Goal: Transaction & Acquisition: Obtain resource

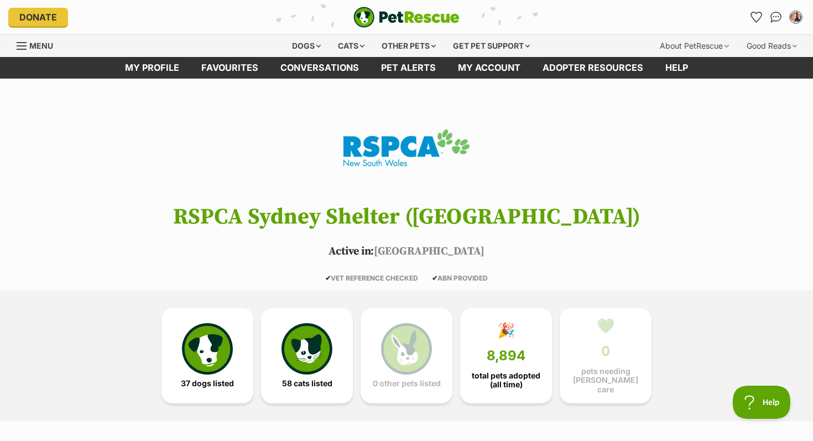
scroll to position [2, 0]
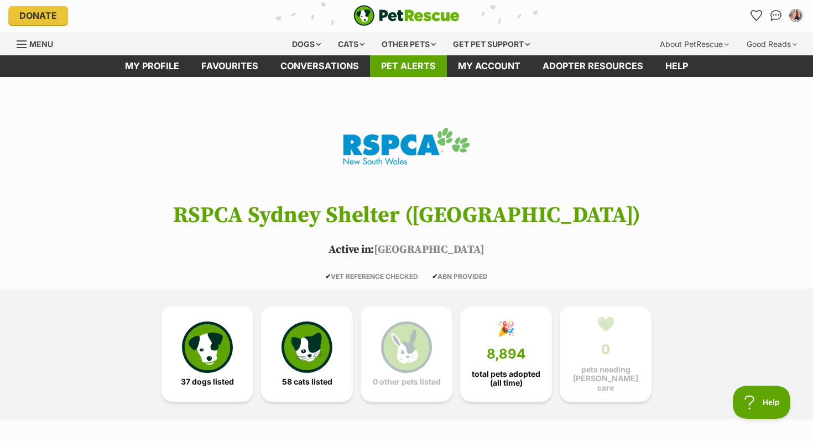
click at [406, 65] on link "Pet alerts" at bounding box center [408, 66] width 77 height 22
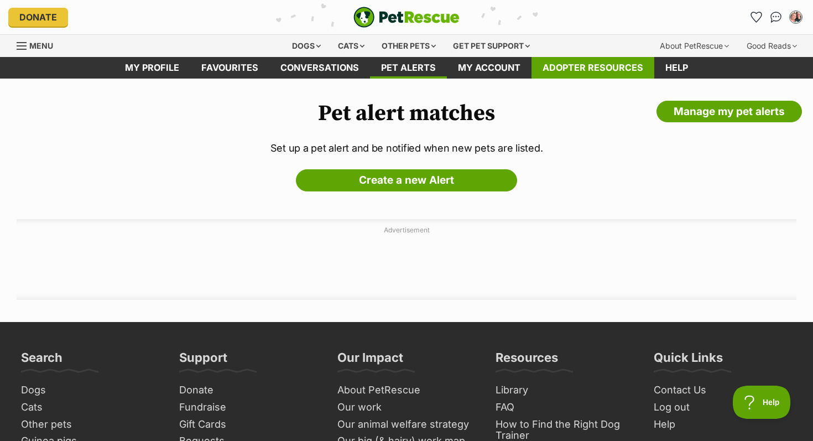
click at [589, 67] on link "Adopter resources" at bounding box center [593, 68] width 123 height 22
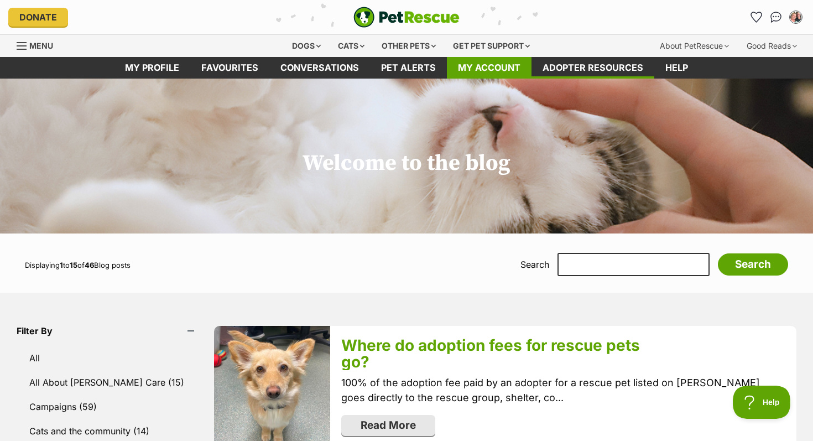
click at [508, 67] on link "My account" at bounding box center [489, 68] width 85 height 22
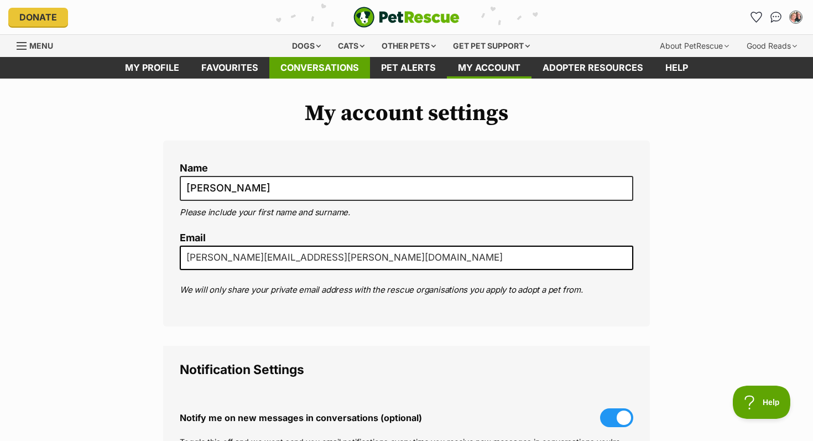
click at [318, 70] on link "Conversations" at bounding box center [319, 68] width 101 height 22
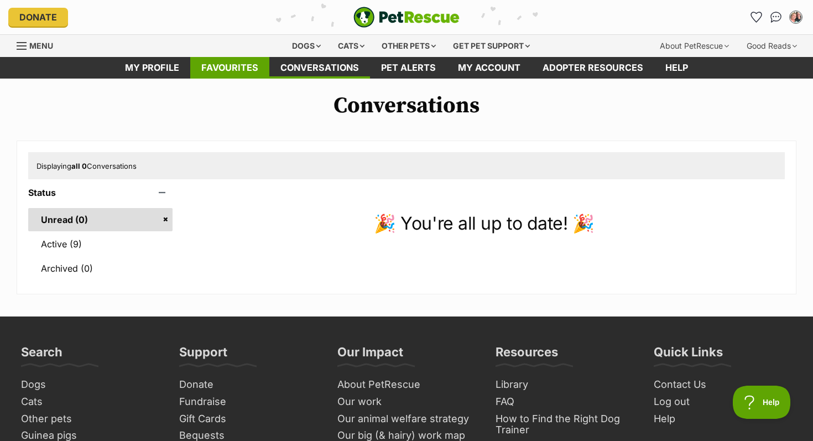
click at [230, 66] on link "Favourites" at bounding box center [229, 68] width 79 height 22
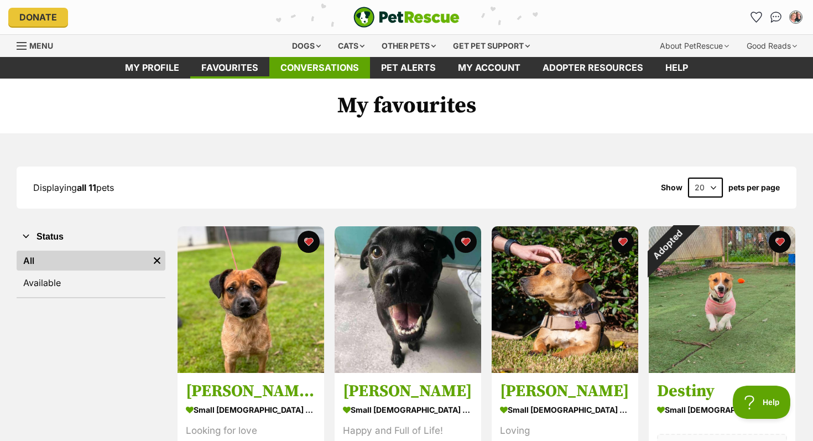
click at [337, 63] on link "Conversations" at bounding box center [319, 68] width 101 height 22
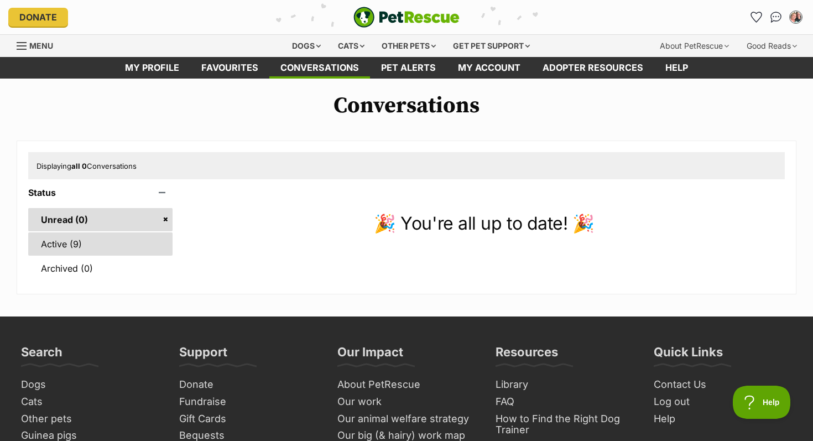
click at [63, 244] on link "Active (9)" at bounding box center [100, 243] width 144 height 23
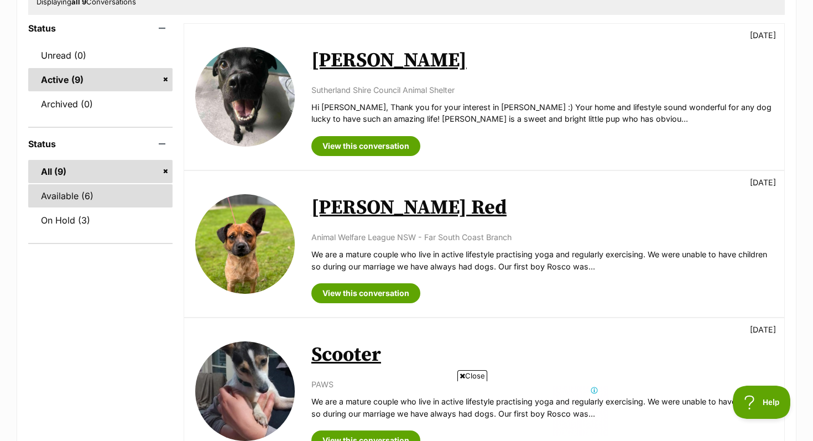
click at [95, 196] on link "Available (6)" at bounding box center [100, 195] width 144 height 23
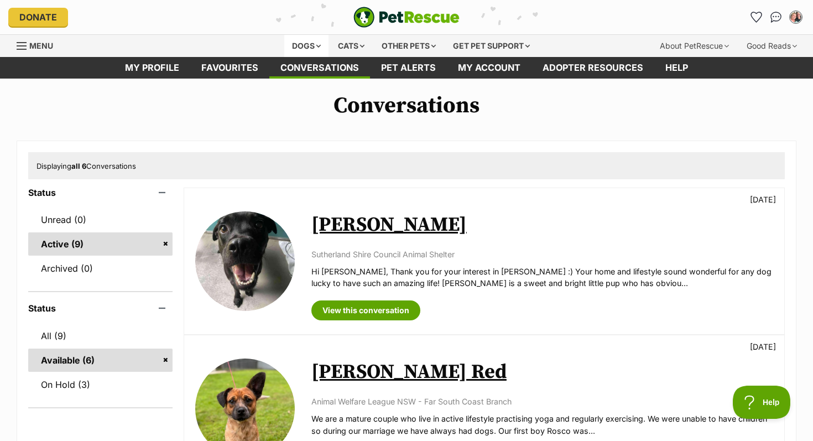
click at [309, 46] on div "Dogs" at bounding box center [306, 46] width 44 height 22
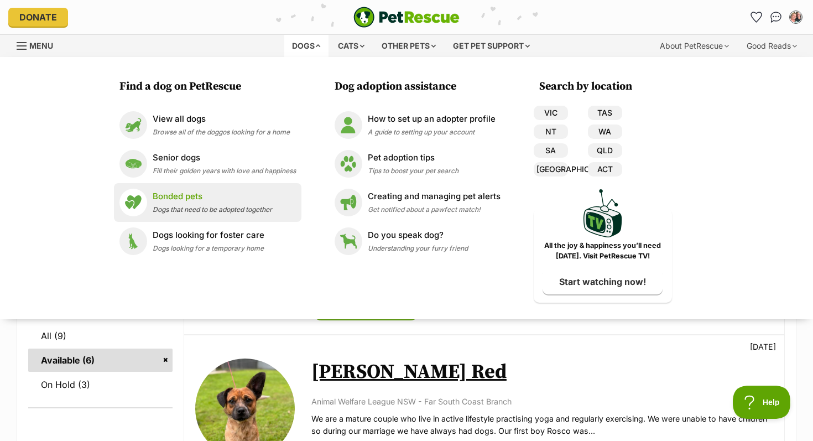
click at [184, 199] on p "Bonded pets" at bounding box center [212, 196] width 119 height 13
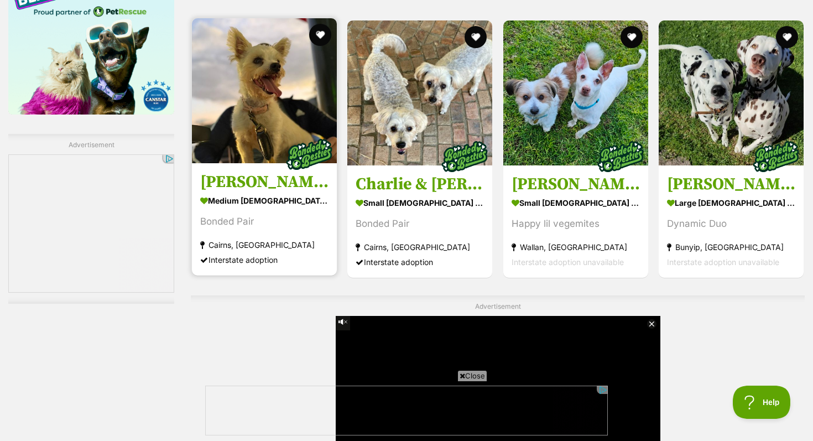
click at [270, 96] on img at bounding box center [264, 90] width 145 height 145
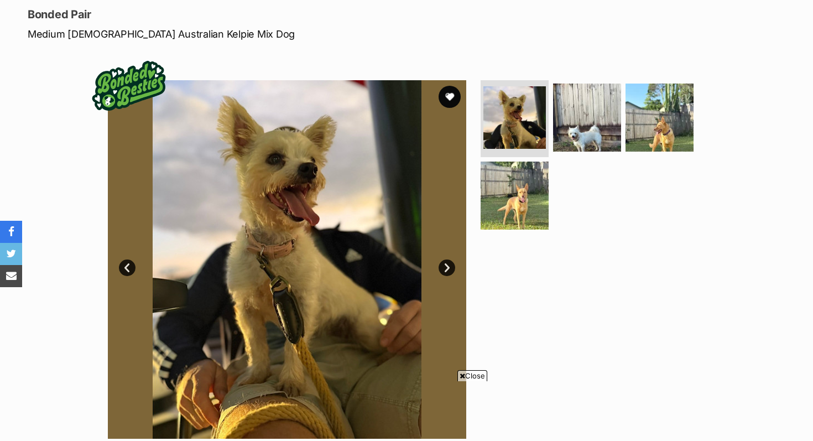
scroll to position [149, 0]
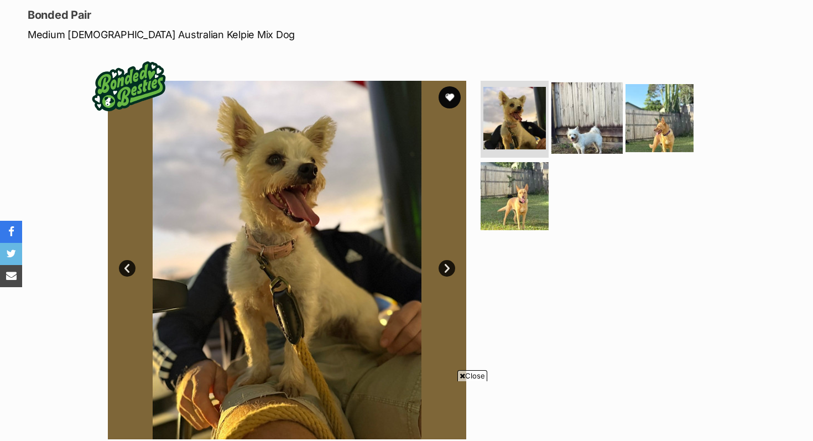
click at [581, 131] on img at bounding box center [587, 117] width 71 height 71
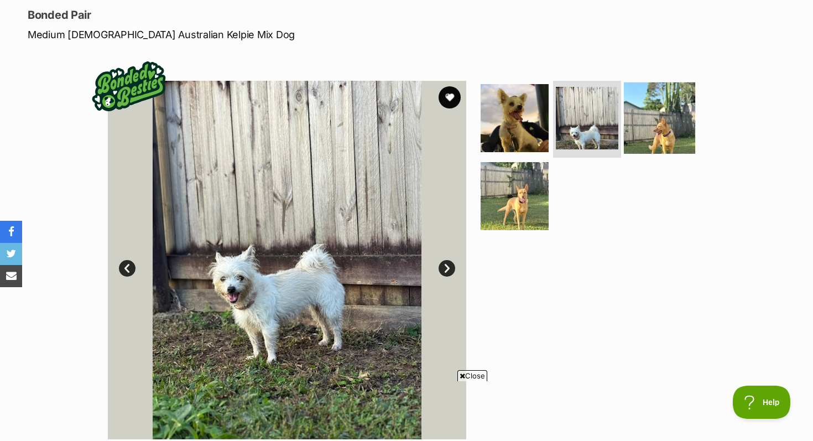
scroll to position [0, 0]
click at [670, 127] on img at bounding box center [659, 117] width 71 height 71
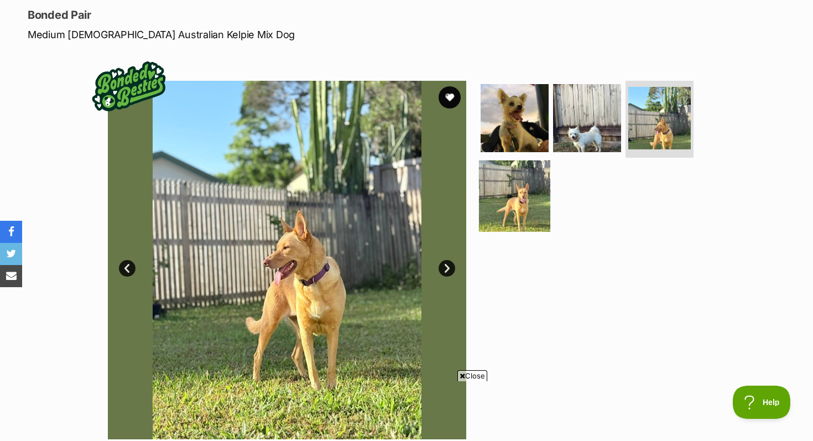
click at [530, 200] on img at bounding box center [514, 195] width 71 height 71
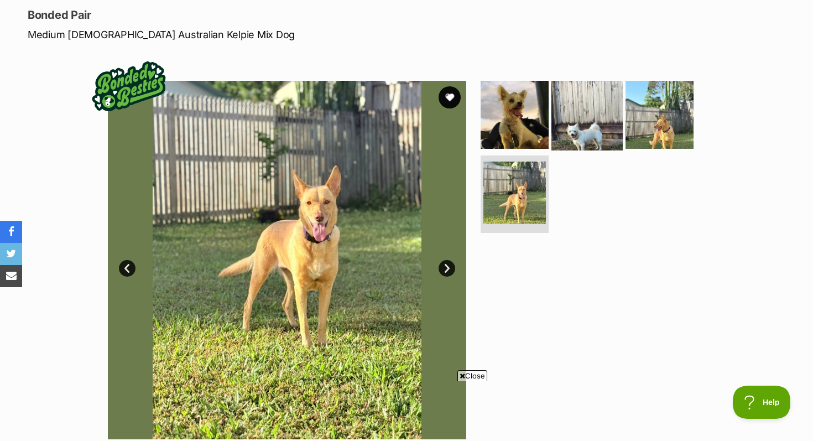
click at [577, 137] on img at bounding box center [587, 114] width 71 height 71
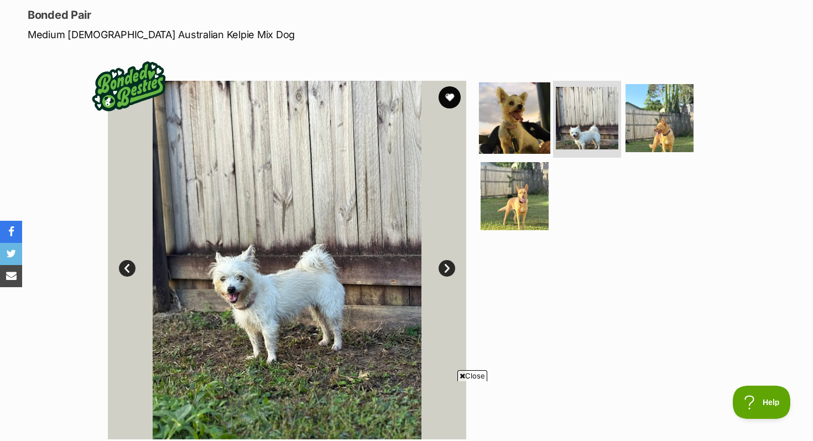
click at [535, 135] on img at bounding box center [514, 117] width 71 height 71
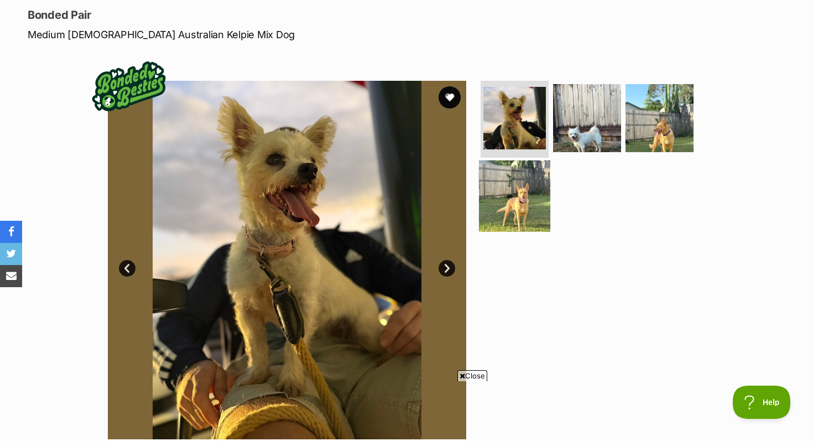
click at [526, 194] on img at bounding box center [514, 195] width 71 height 71
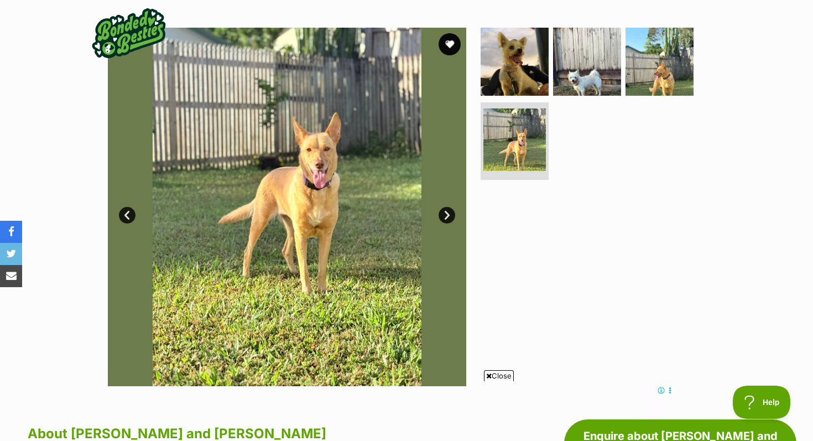
scroll to position [204, 0]
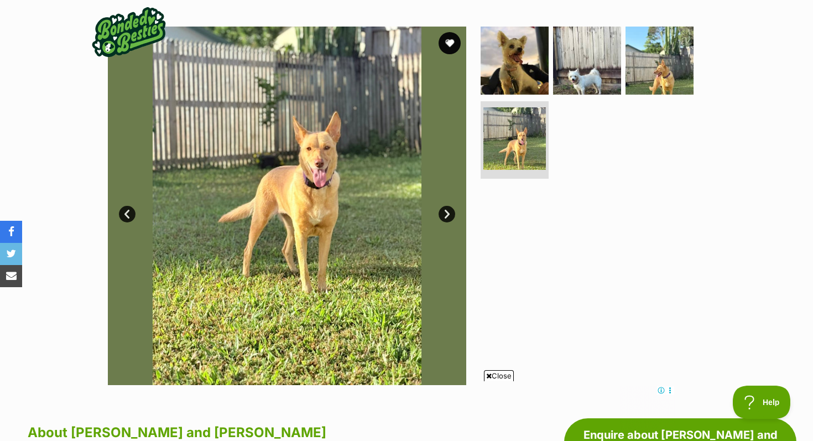
click at [449, 211] on link "Next" at bounding box center [447, 214] width 17 height 17
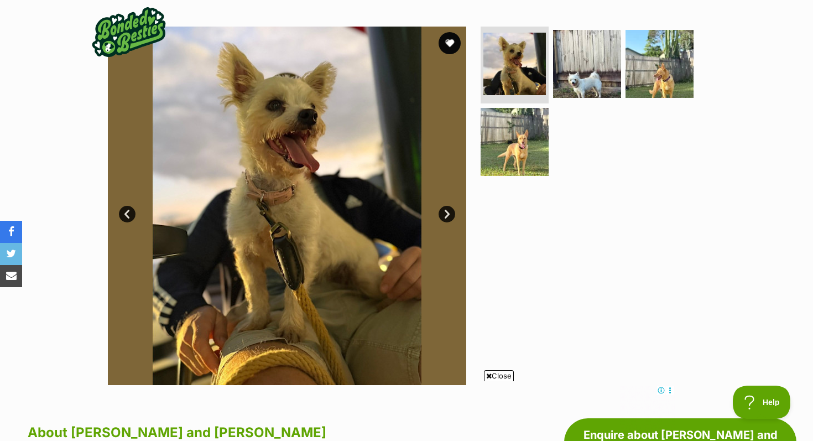
click at [449, 211] on link "Next" at bounding box center [447, 214] width 17 height 17
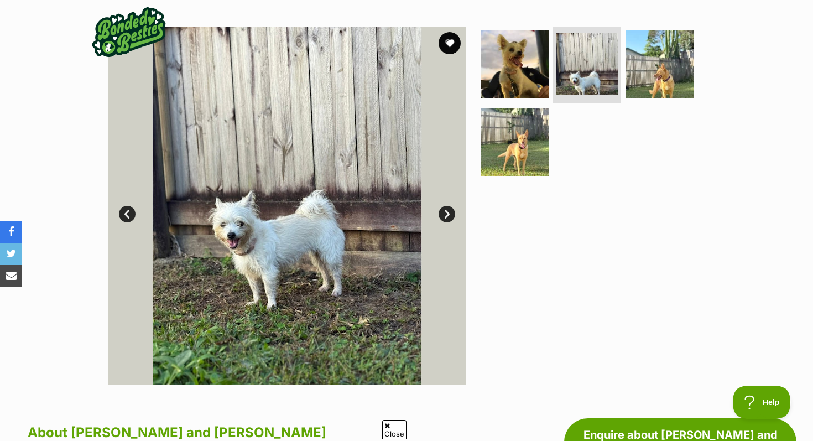
scroll to position [0, 0]
click at [123, 210] on link "Prev" at bounding box center [127, 214] width 17 height 17
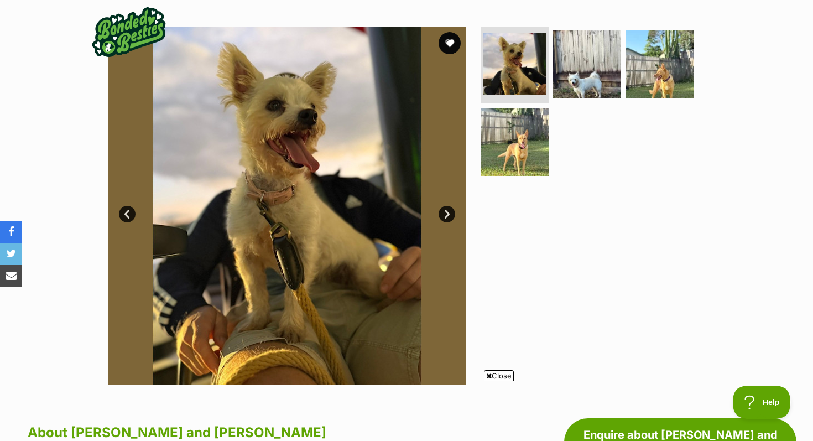
click at [445, 214] on link "Next" at bounding box center [447, 214] width 17 height 17
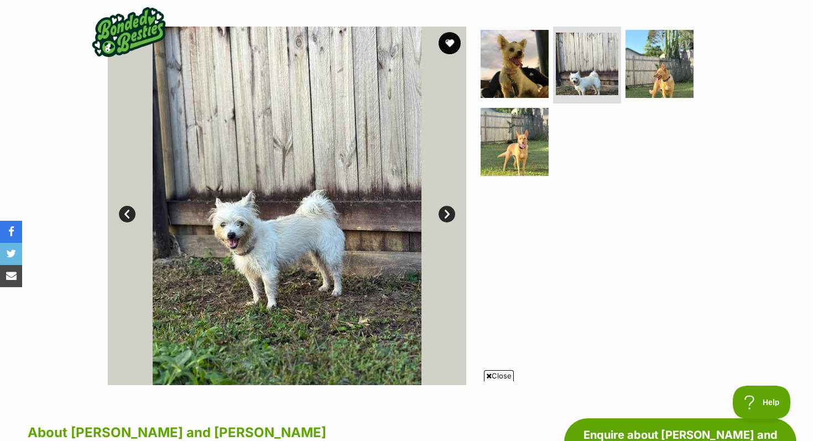
click at [445, 214] on link "Next" at bounding box center [447, 214] width 17 height 17
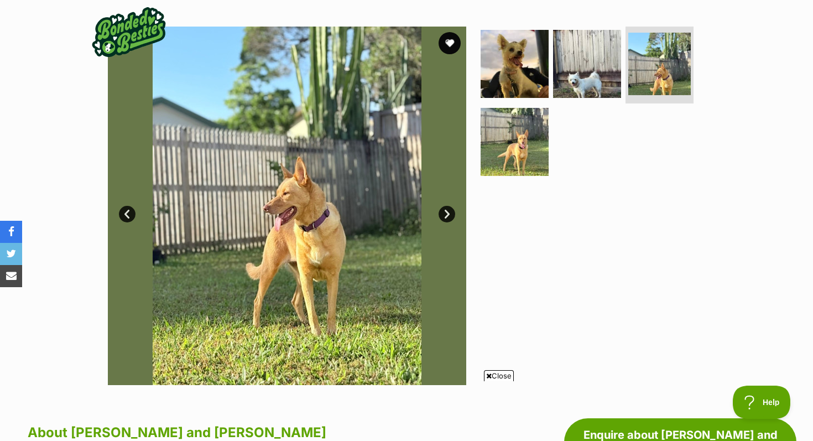
click at [128, 217] on link "Prev" at bounding box center [127, 214] width 17 height 17
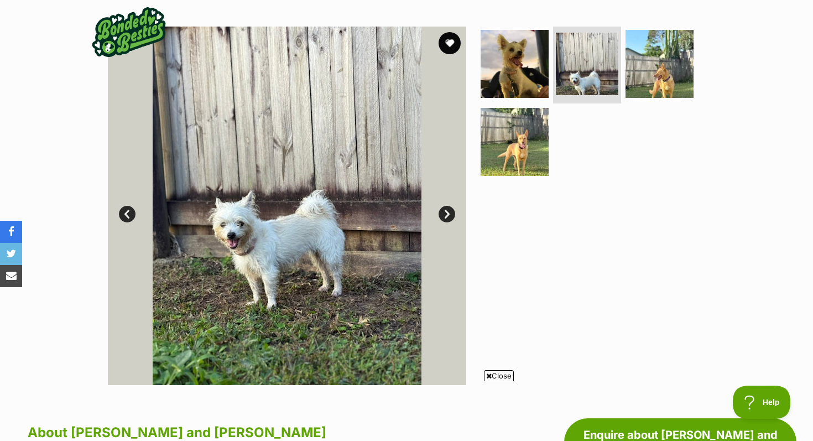
click at [128, 217] on link "Prev" at bounding box center [127, 214] width 17 height 17
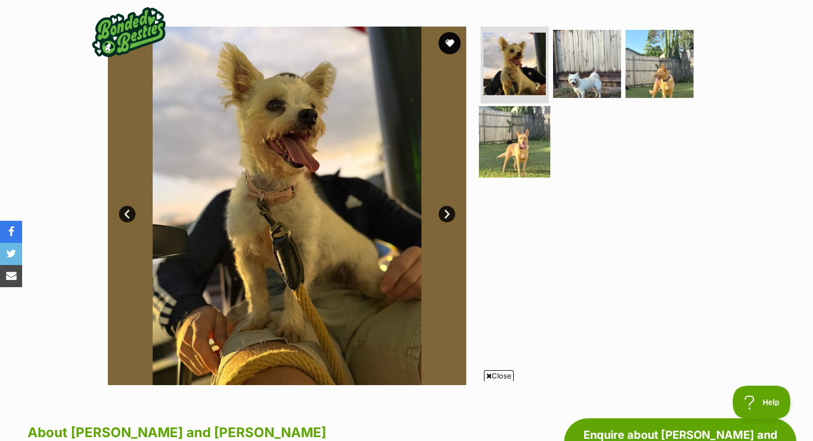
click at [516, 145] on img at bounding box center [514, 141] width 71 height 71
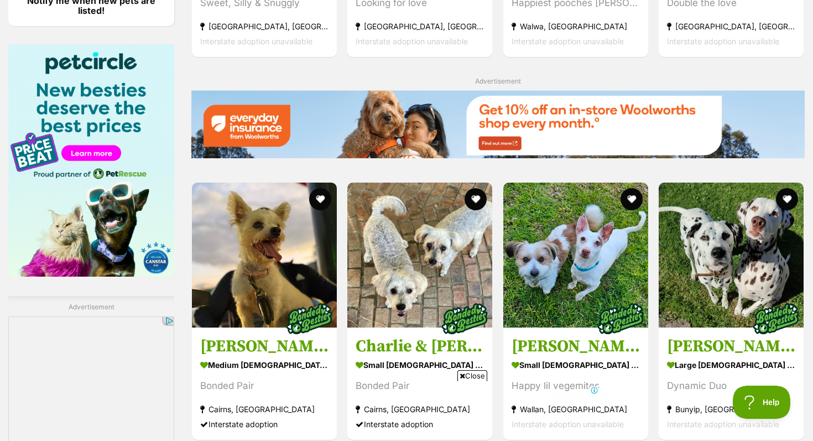
scroll to position [1640, 0]
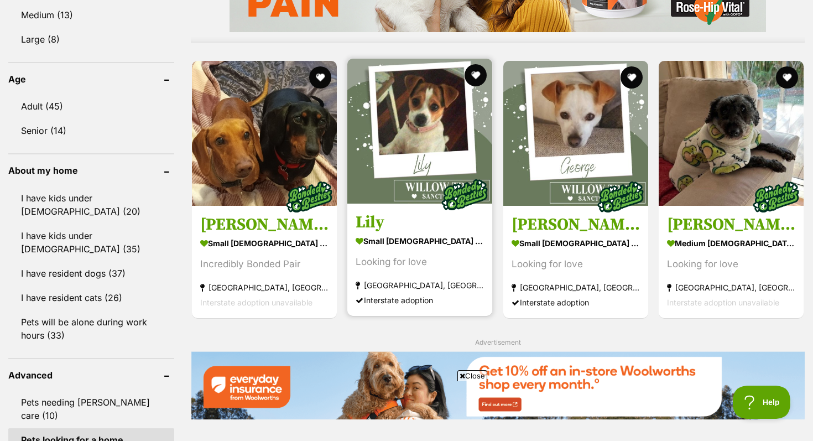
scroll to position [1098, 0]
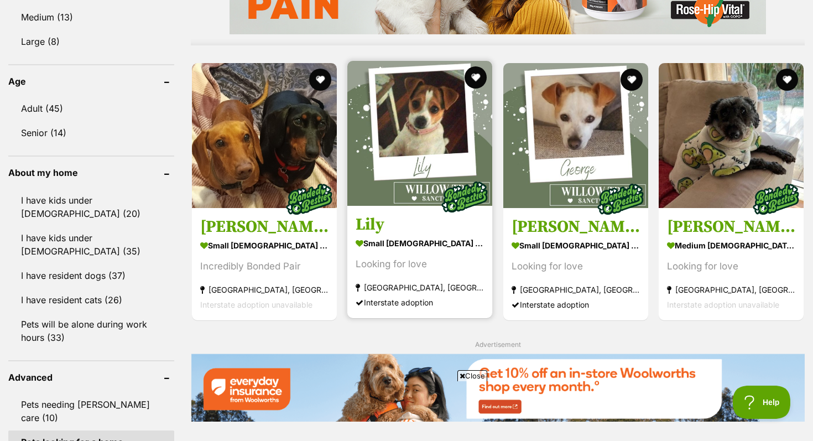
click at [461, 174] on img at bounding box center [465, 196] width 55 height 55
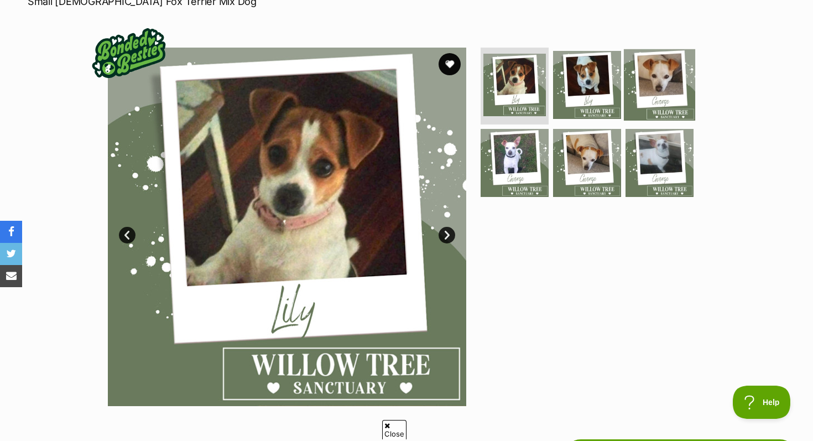
click at [644, 93] on img at bounding box center [659, 84] width 71 height 71
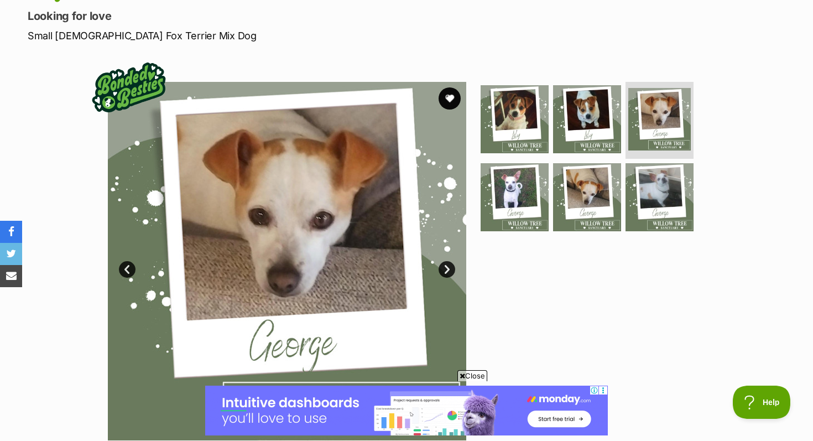
scroll to position [157, 0]
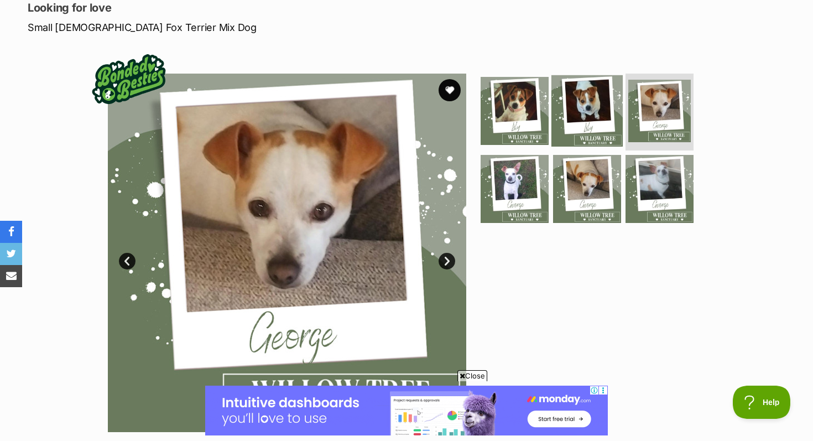
click at [585, 115] on img at bounding box center [587, 110] width 71 height 71
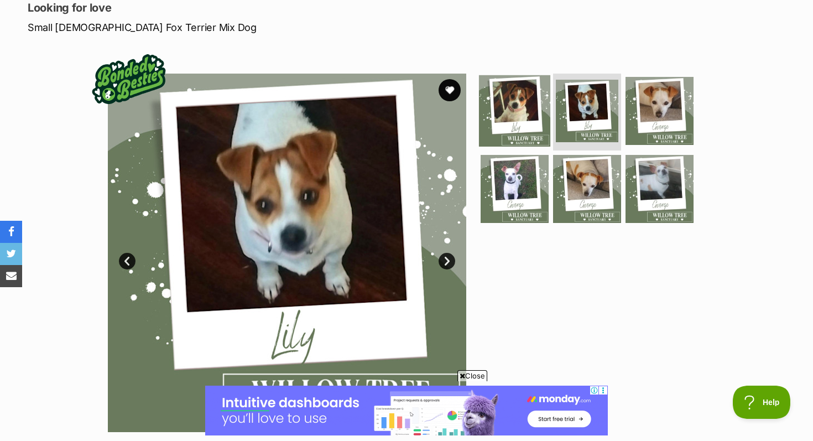
click at [521, 123] on img at bounding box center [514, 110] width 71 height 71
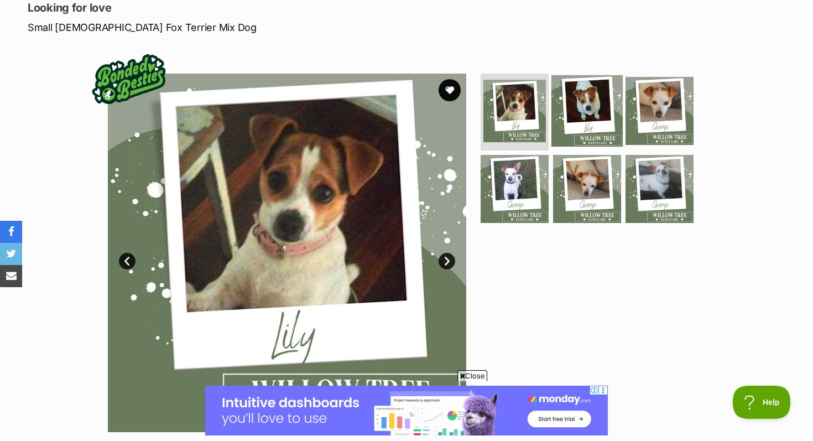
click at [585, 118] on img at bounding box center [587, 110] width 71 height 71
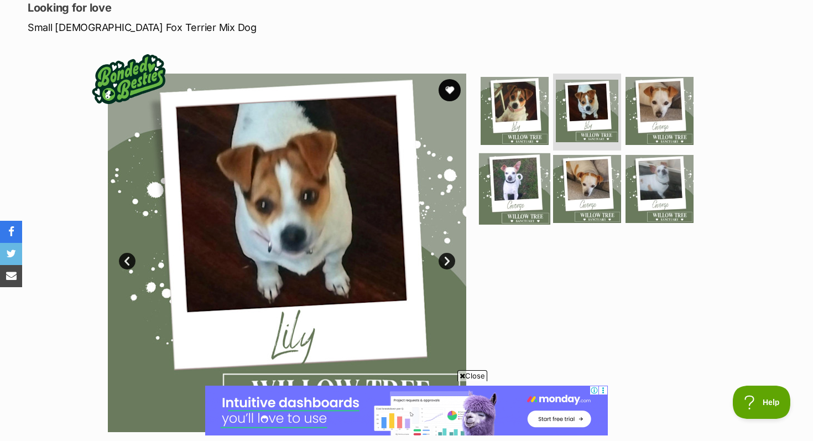
click at [519, 190] on img at bounding box center [514, 188] width 71 height 71
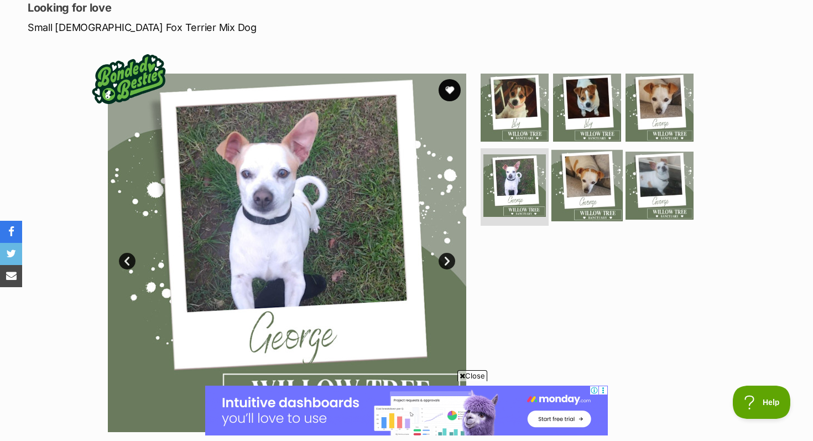
scroll to position [0, 0]
click at [610, 190] on img at bounding box center [587, 185] width 71 height 71
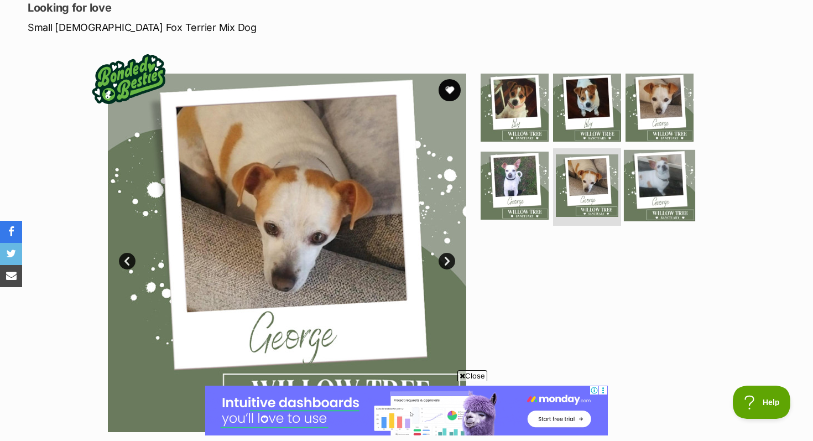
click at [673, 191] on img at bounding box center [659, 185] width 71 height 71
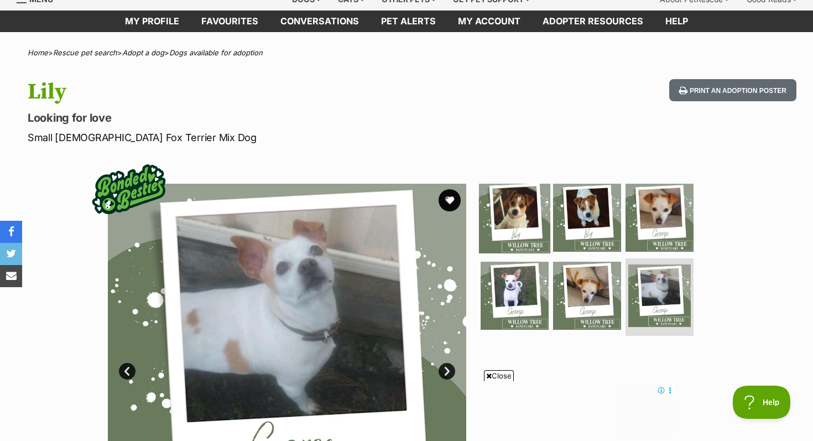
click at [497, 212] on img at bounding box center [514, 216] width 71 height 71
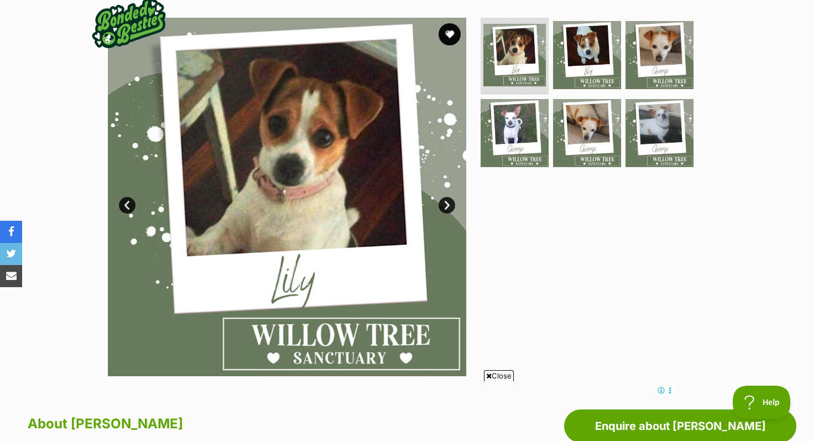
scroll to position [158, 0]
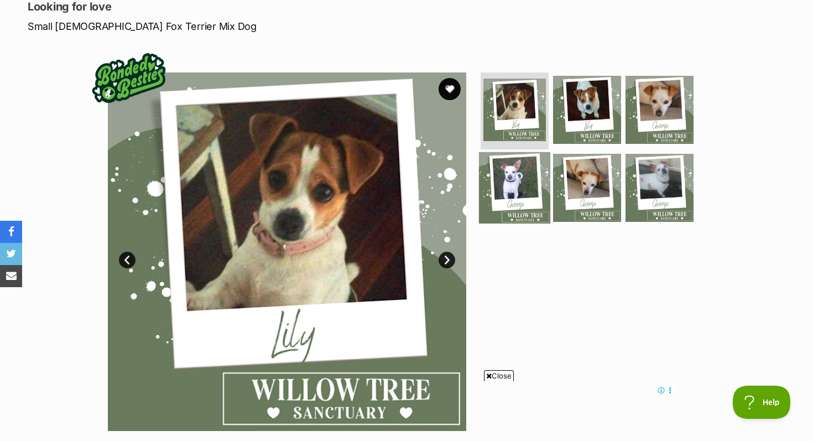
click at [509, 187] on img at bounding box center [514, 187] width 71 height 71
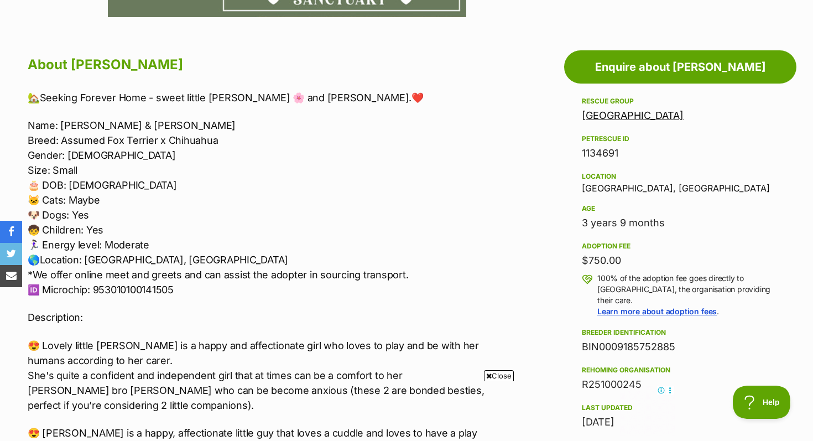
scroll to position [541, 0]
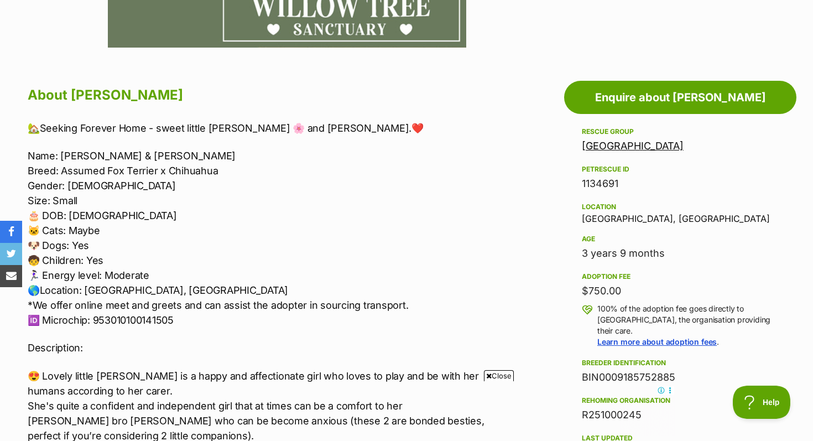
click at [643, 145] on link "[GEOGRAPHIC_DATA]" at bounding box center [633, 146] width 102 height 12
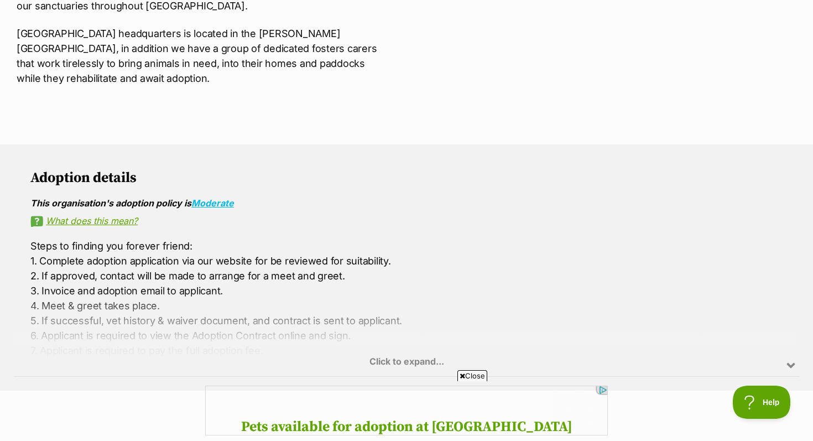
scroll to position [632, 0]
click at [222, 199] on link "Moderate" at bounding box center [212, 202] width 43 height 11
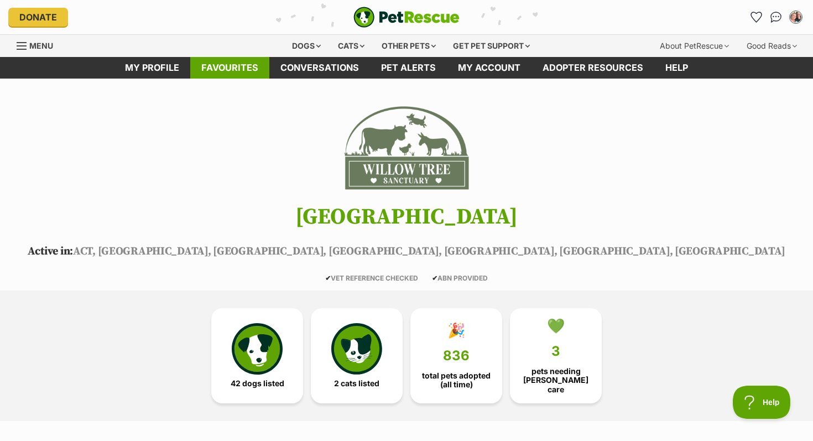
scroll to position [0, 0]
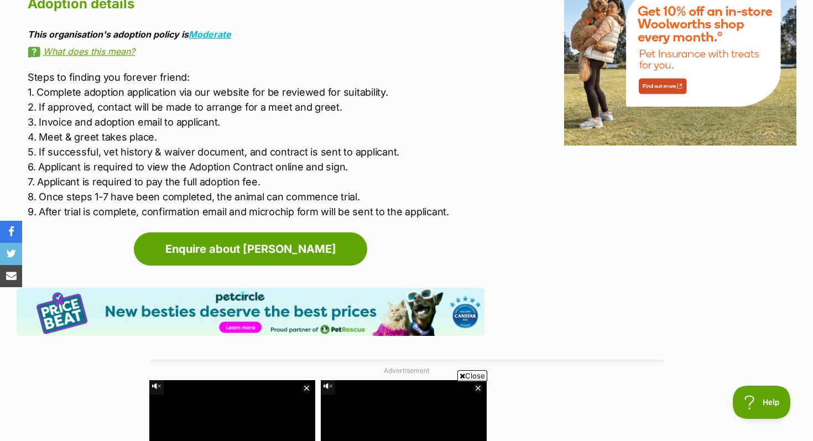
scroll to position [1465, 0]
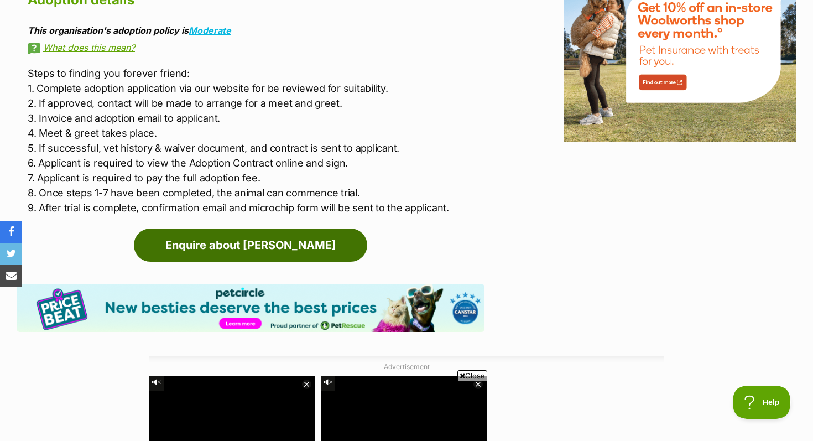
click at [248, 254] on link "Enquire about [PERSON_NAME]" at bounding box center [250, 244] width 233 height 33
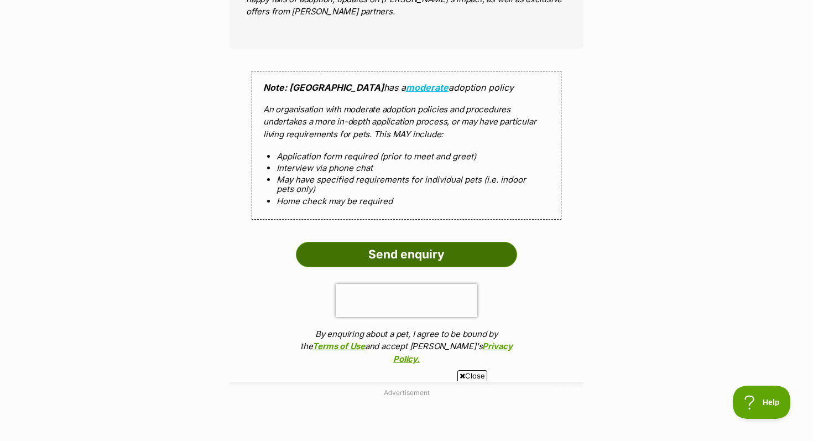
click at [378, 242] on input "Send enquiry" at bounding box center [406, 254] width 221 height 25
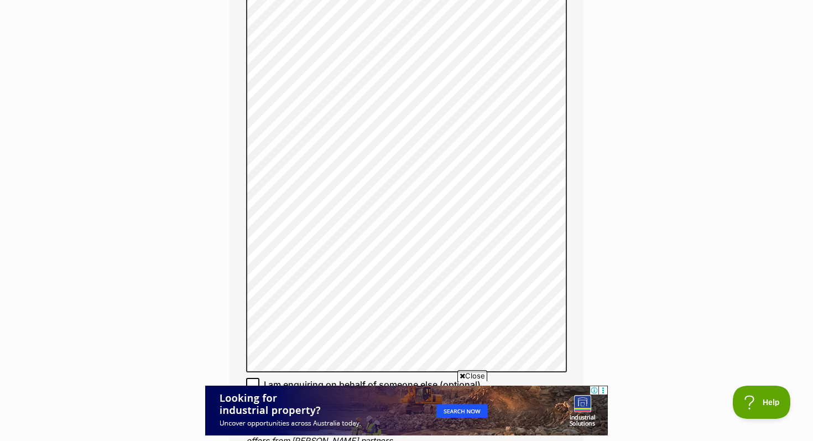
scroll to position [777, 0]
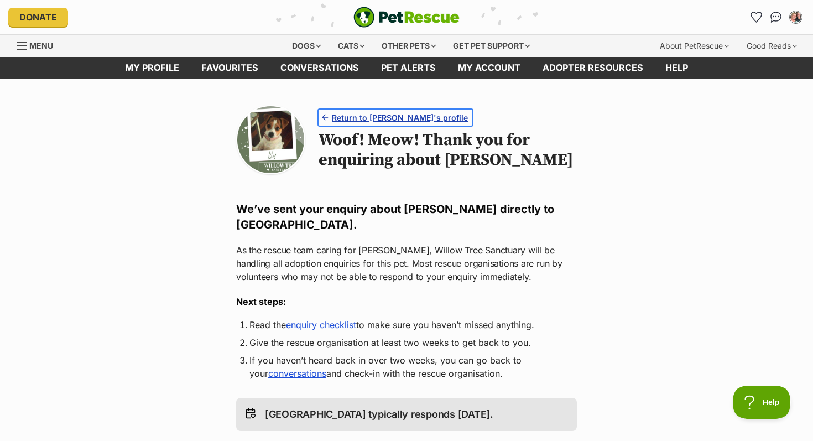
click at [397, 119] on span "Return to Lily's profile" at bounding box center [400, 118] width 136 height 12
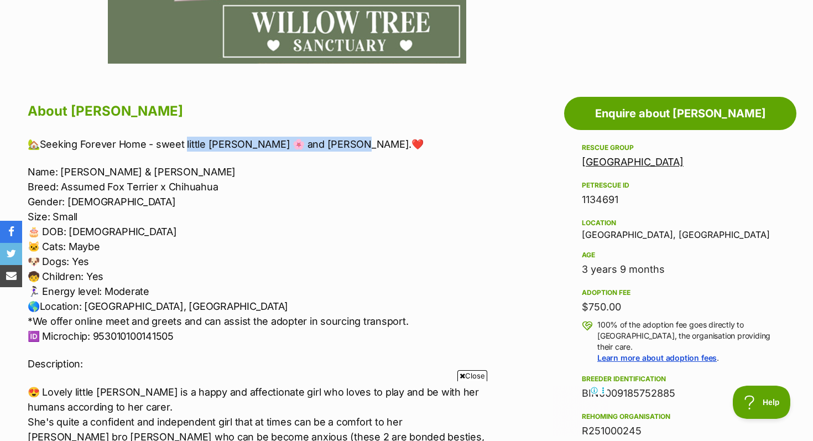
drag, startPoint x: 181, startPoint y: 145, endPoint x: 340, endPoint y: 148, distance: 158.2
click at [340, 148] on p "🏡Seeking Forever Home - sweet little [PERSON_NAME] 🌸 and [PERSON_NAME].❤️" at bounding box center [256, 144] width 457 height 15
copy p "ittle [PERSON_NAME] 🌸 and [PERSON_NAME].❤️"
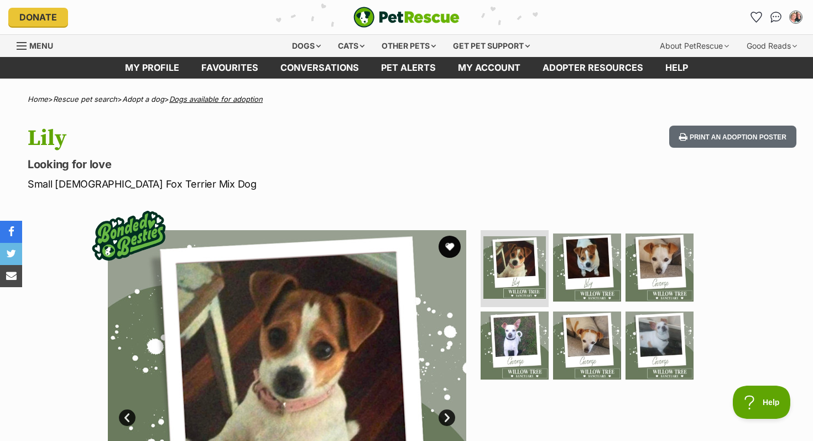
click at [261, 98] on link "Dogs available for adoption" at bounding box center [215, 99] width 93 height 9
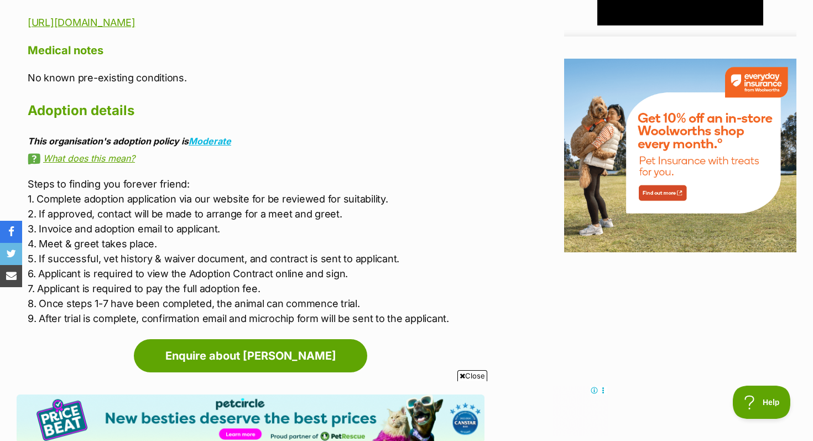
scroll to position [1350, 0]
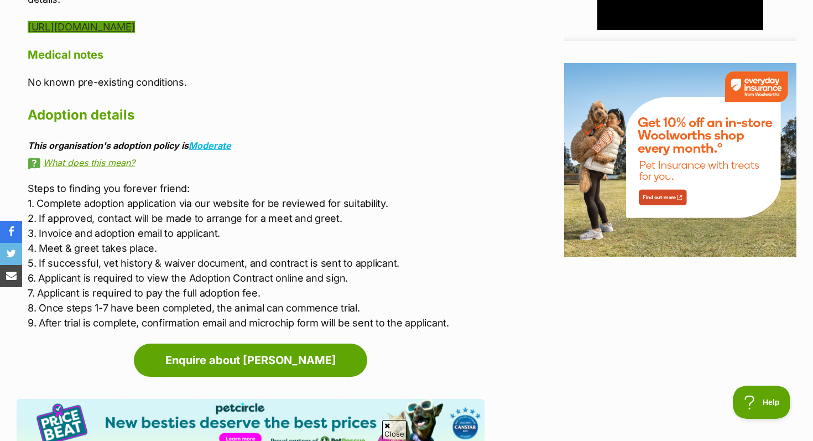
click at [135, 27] on link "[URL][DOMAIN_NAME]" at bounding box center [81, 27] width 107 height 12
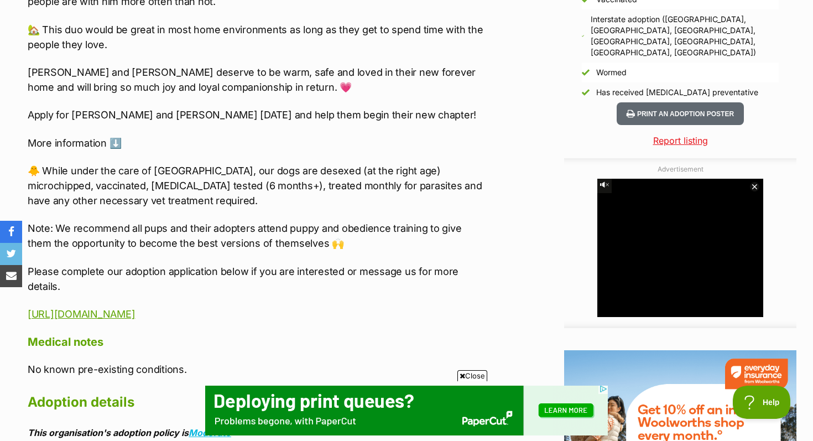
scroll to position [1062, 0]
